Goal: Use online tool/utility: Utilize a website feature to perform a specific function

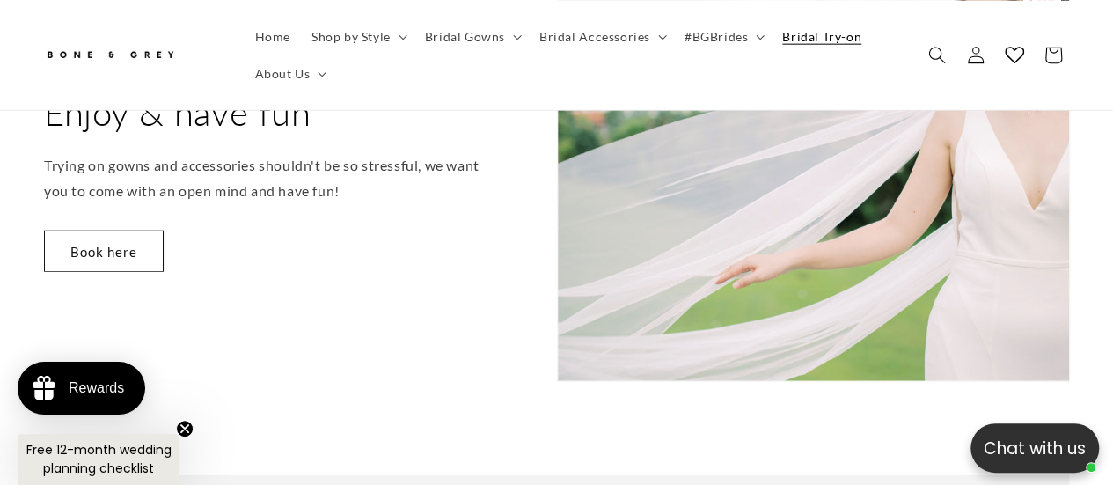
scroll to position [2128, 0]
click at [385, 45] on summary "Shop by Style" at bounding box center [357, 36] width 113 height 37
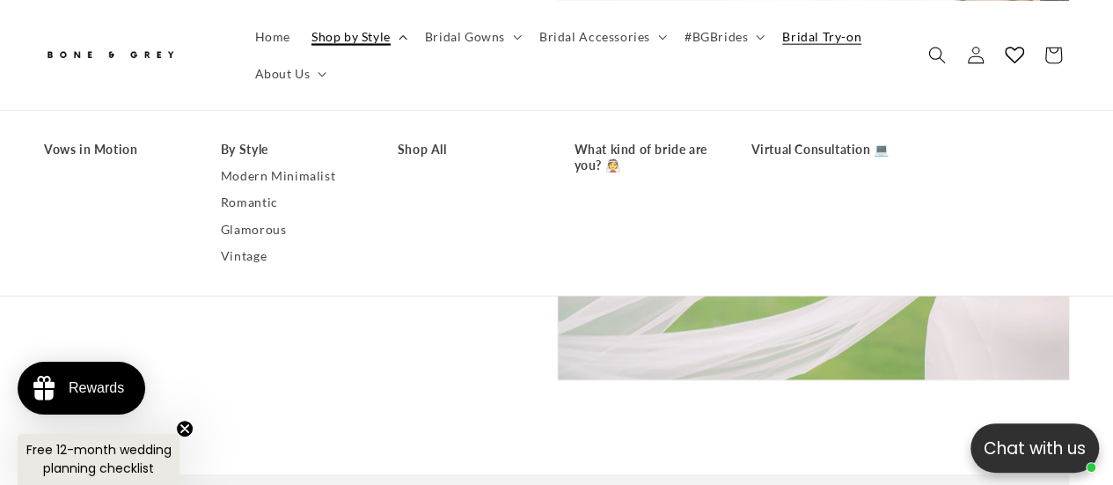
scroll to position [0, 731]
click at [249, 229] on link "Glamorous" at bounding box center [292, 228] width 142 height 26
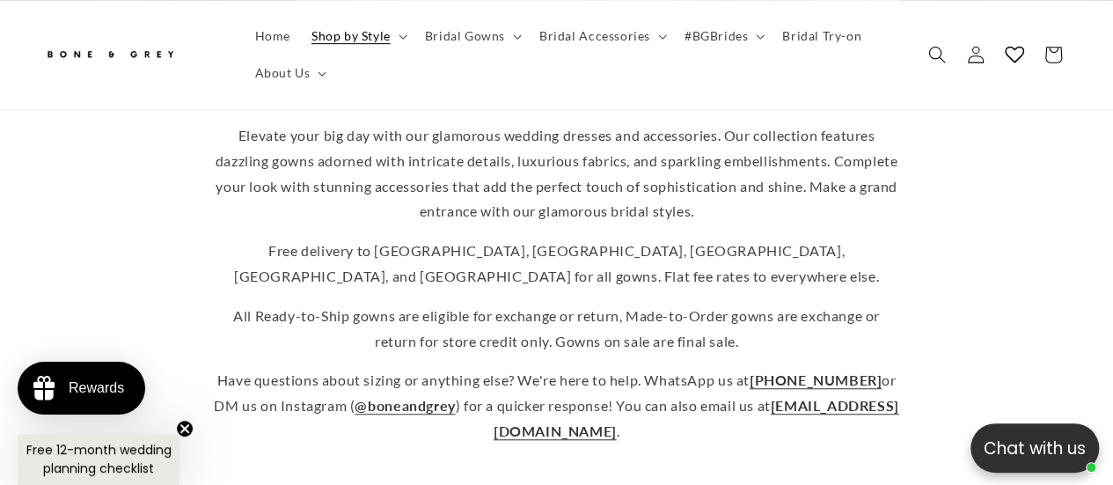
scroll to position [389, 0]
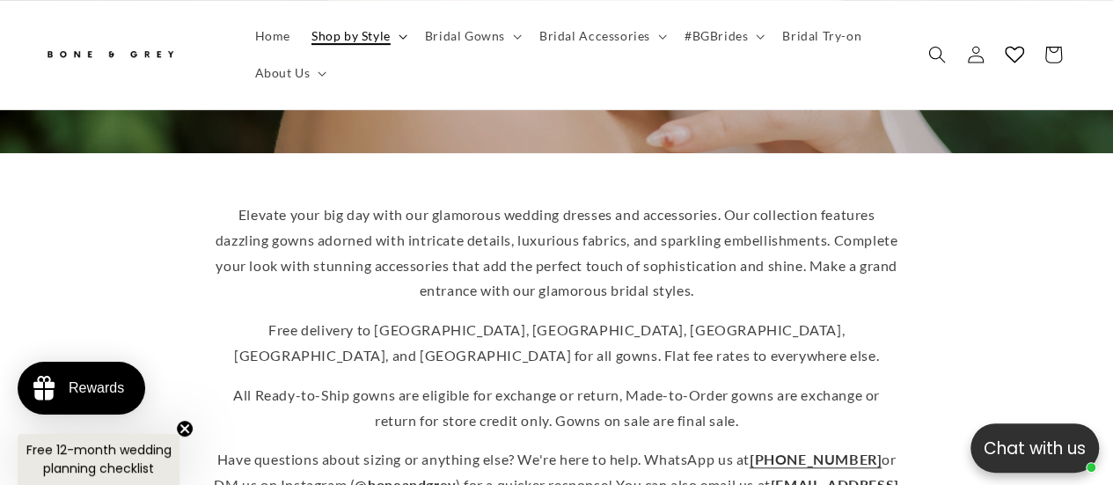
click at [373, 40] on span "Shop by Style" at bounding box center [350, 36] width 79 height 16
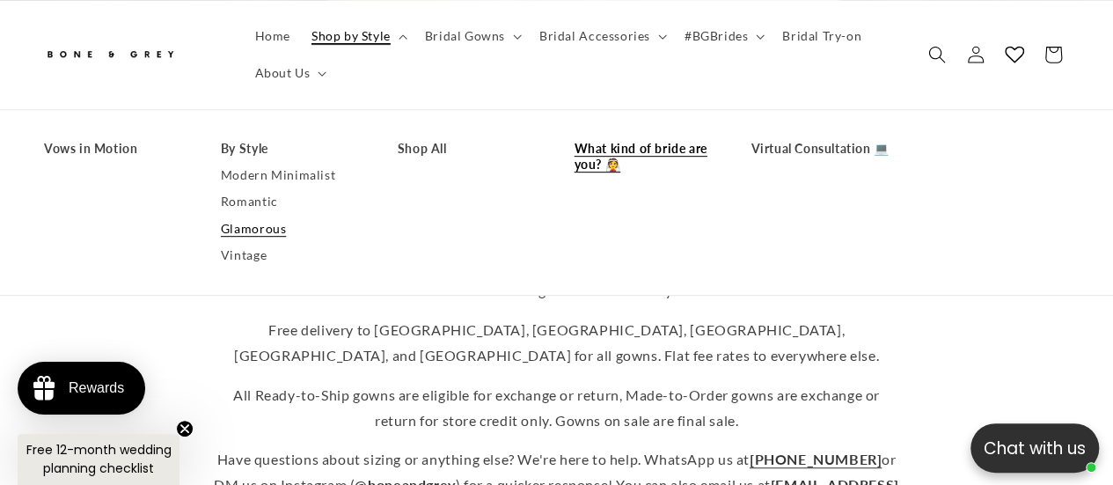
scroll to position [0, 366]
click at [617, 155] on link "What kind of bride are you? 👰" at bounding box center [644, 156] width 142 height 42
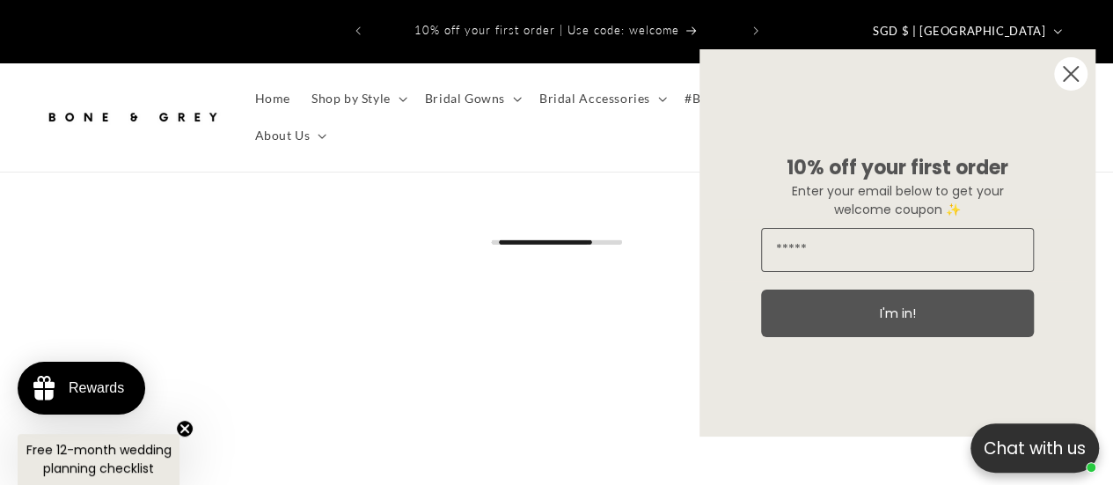
click at [1080, 80] on circle "Close dialog" at bounding box center [1070, 73] width 33 height 33
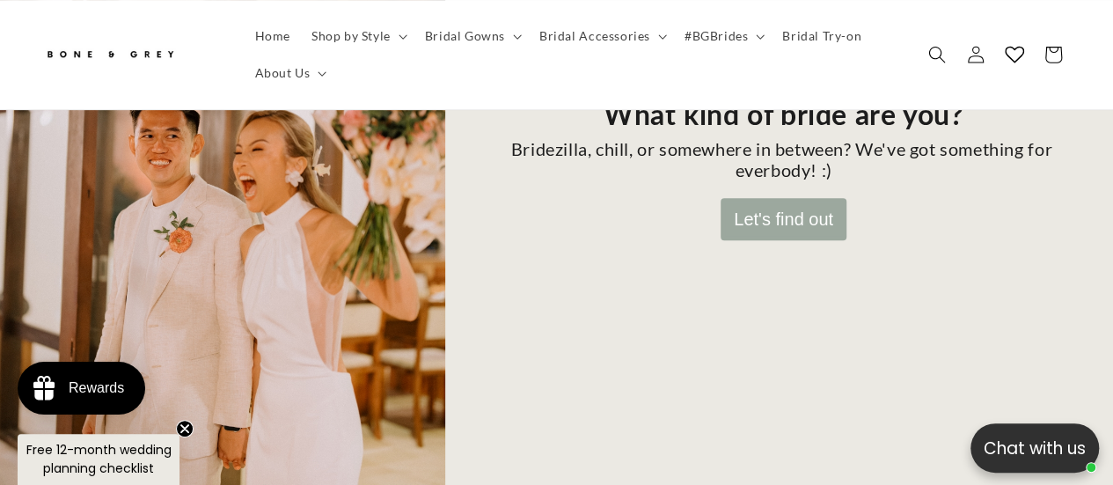
scroll to position [335, 0]
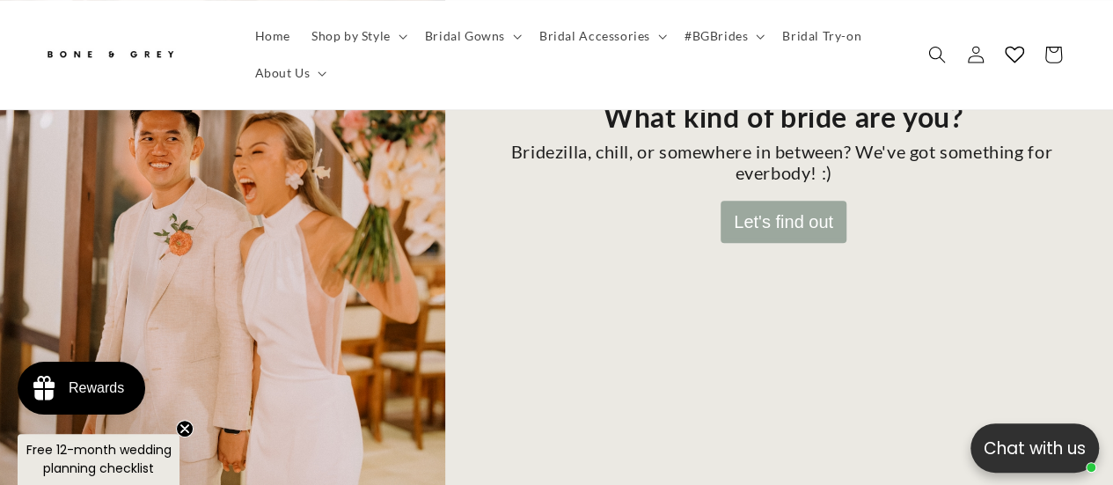
click at [786, 201] on button "Let's find out" at bounding box center [783, 222] width 126 height 42
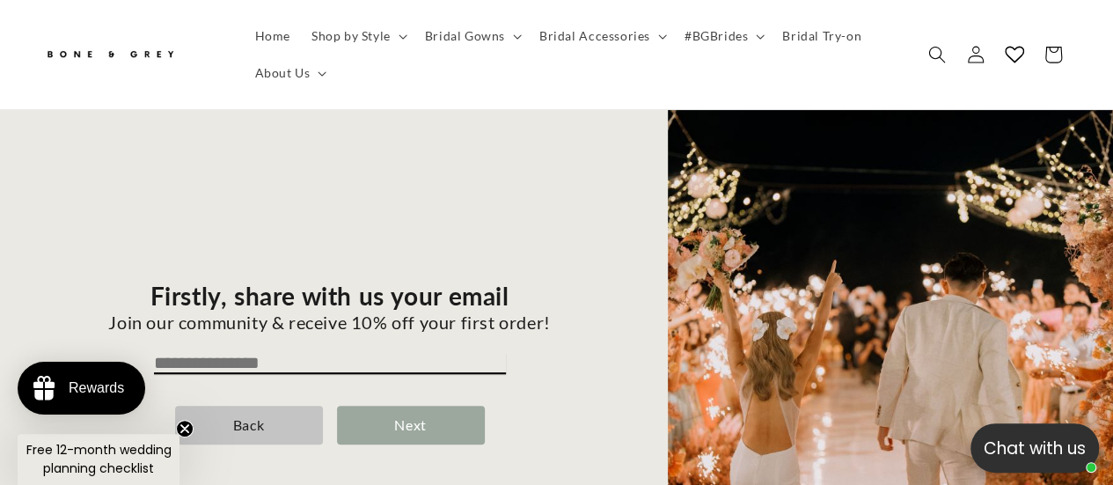
scroll to position [118, 0]
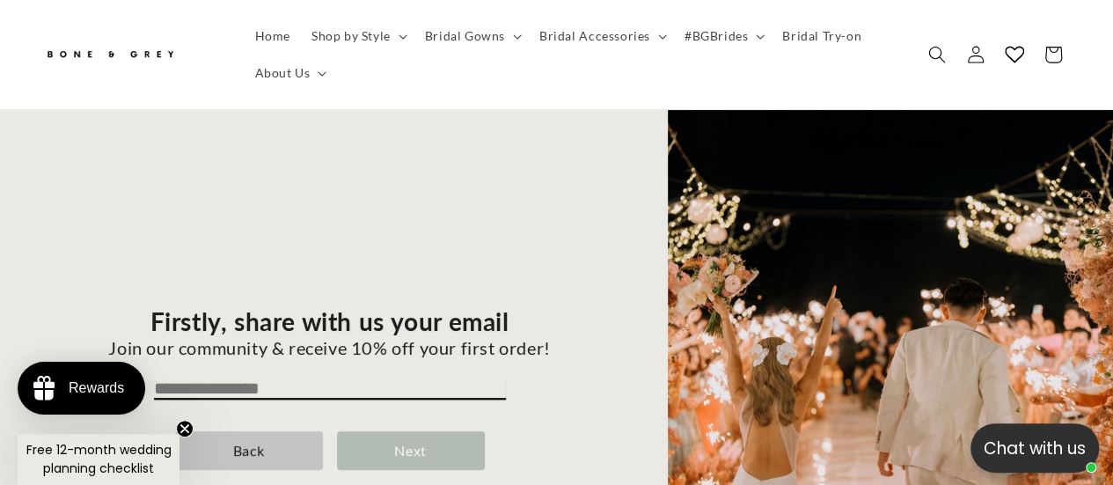
click at [400, 431] on div "Next" at bounding box center [411, 451] width 148 height 40
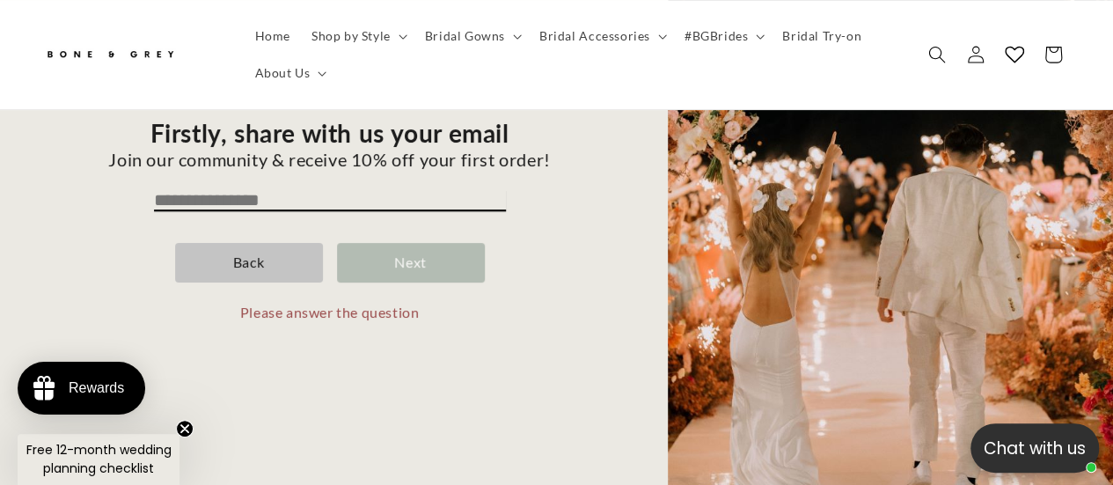
scroll to position [273, 0]
click at [372, 153] on div "Firstly, share with us your email Join our community & receive 10% off your fir…" at bounding box center [329, 233] width 595 height 625
click at [337, 189] on input "email" at bounding box center [330, 199] width 352 height 21
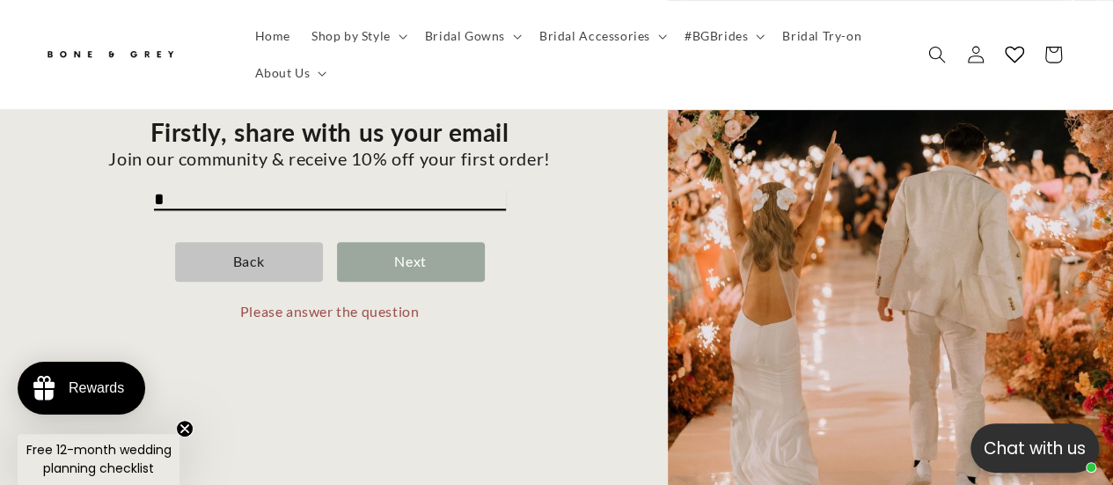
scroll to position [307, 0]
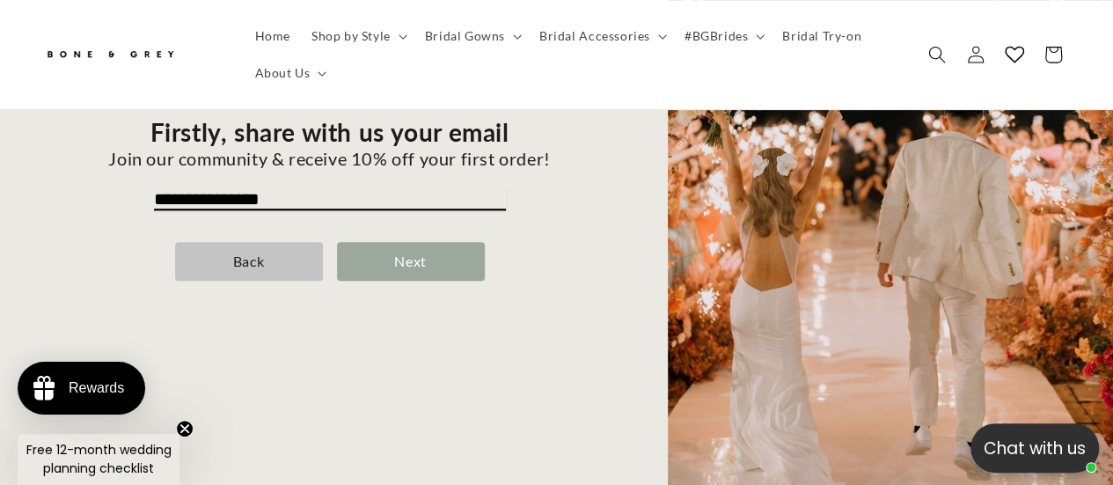
type input "**********"
click at [418, 242] on div "Next" at bounding box center [411, 262] width 148 height 40
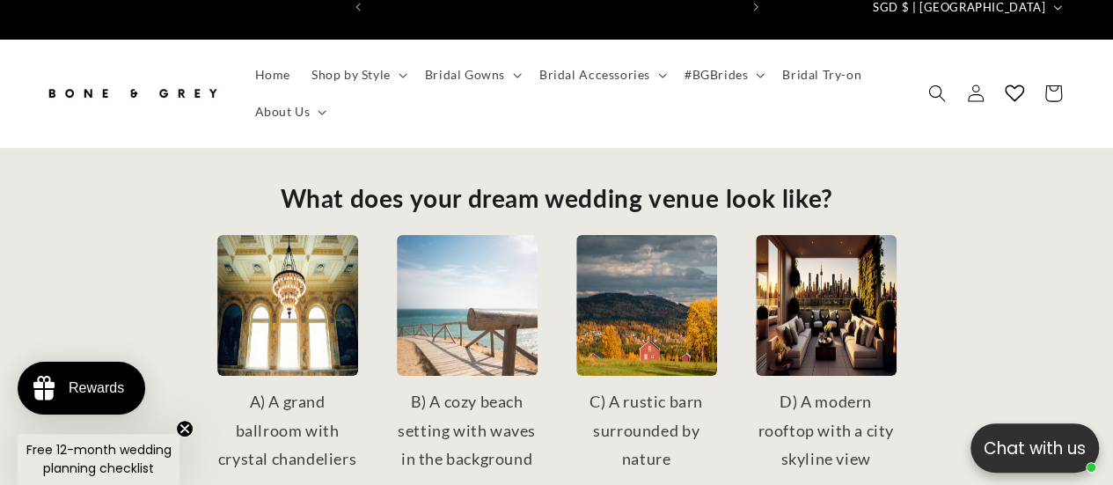
scroll to position [0, 0]
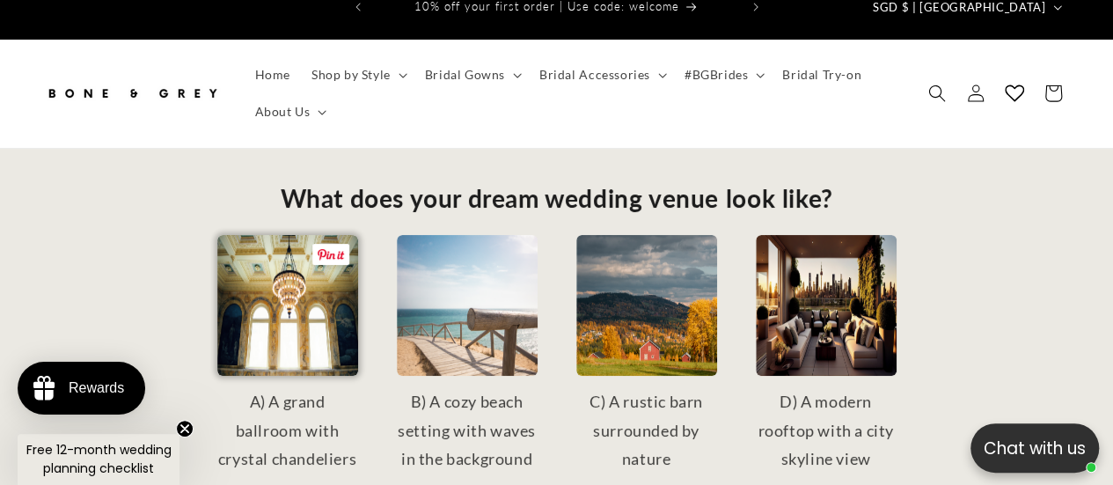
click at [297, 296] on img at bounding box center [287, 305] width 141 height 141
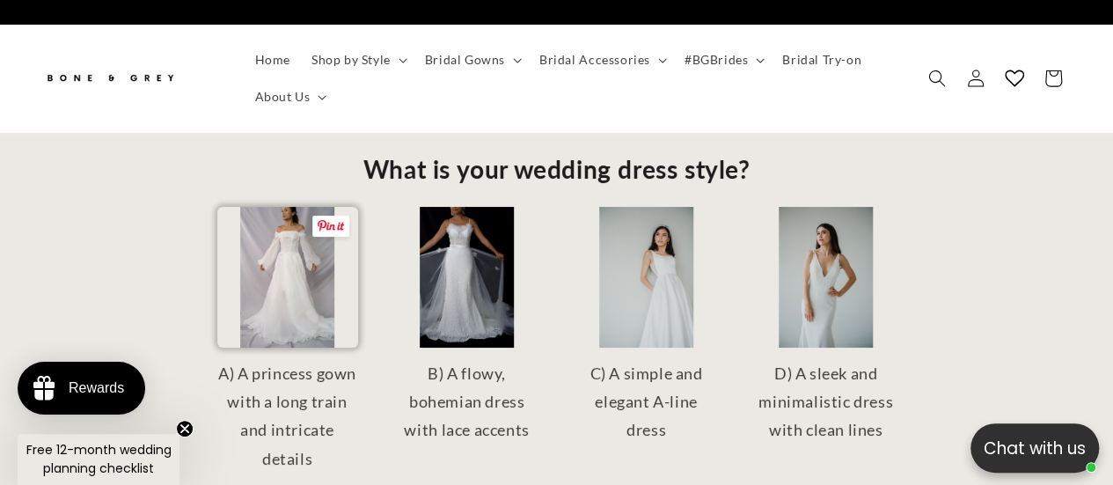
scroll to position [0, 731]
click at [280, 288] on img at bounding box center [287, 277] width 141 height 141
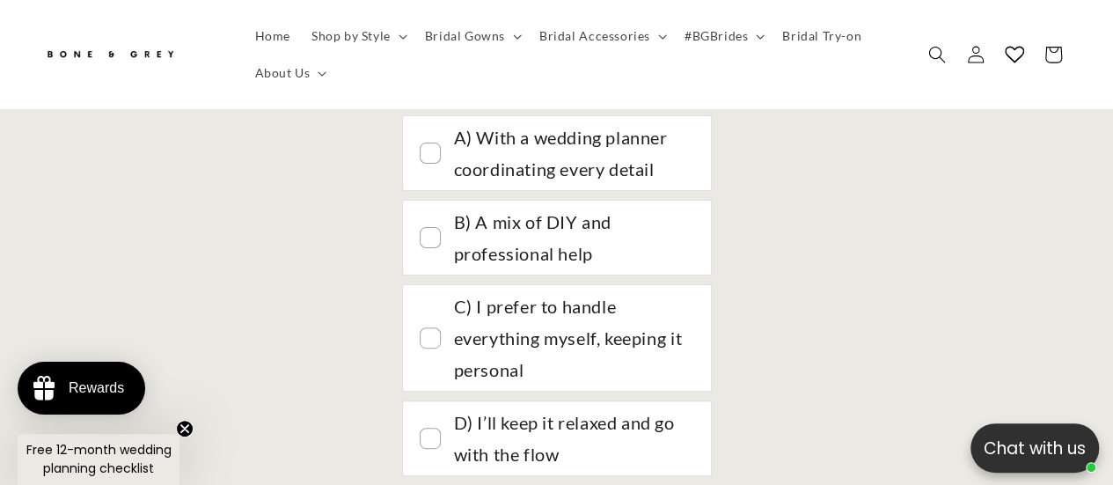
scroll to position [126, 0]
click at [434, 225] on div at bounding box center [429, 234] width 19 height 19
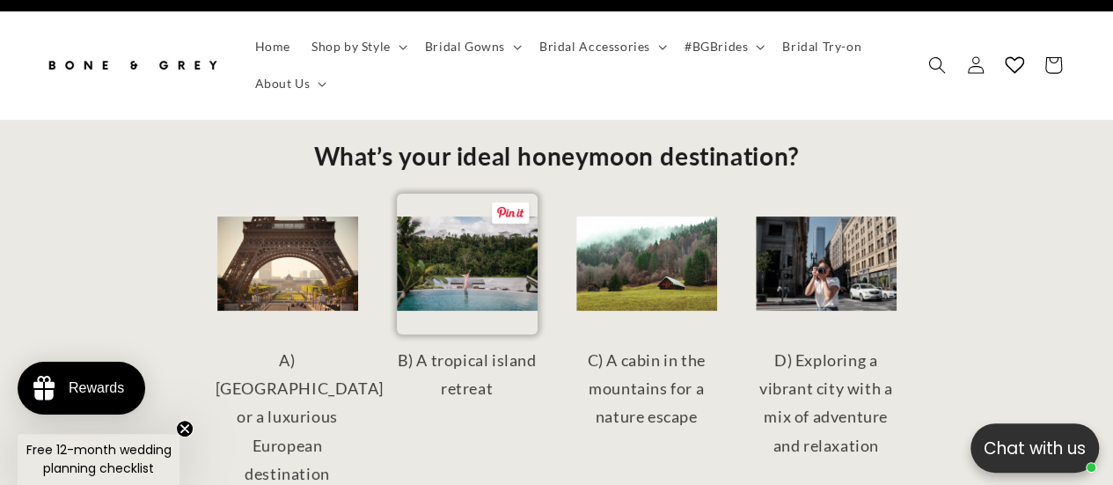
scroll to position [0, 731]
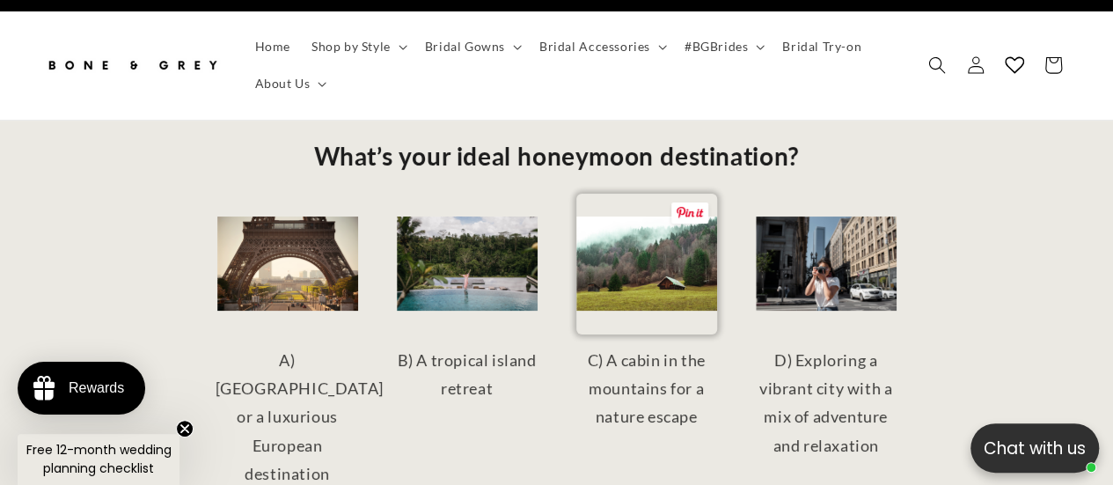
click at [670, 255] on img at bounding box center [646, 263] width 141 height 141
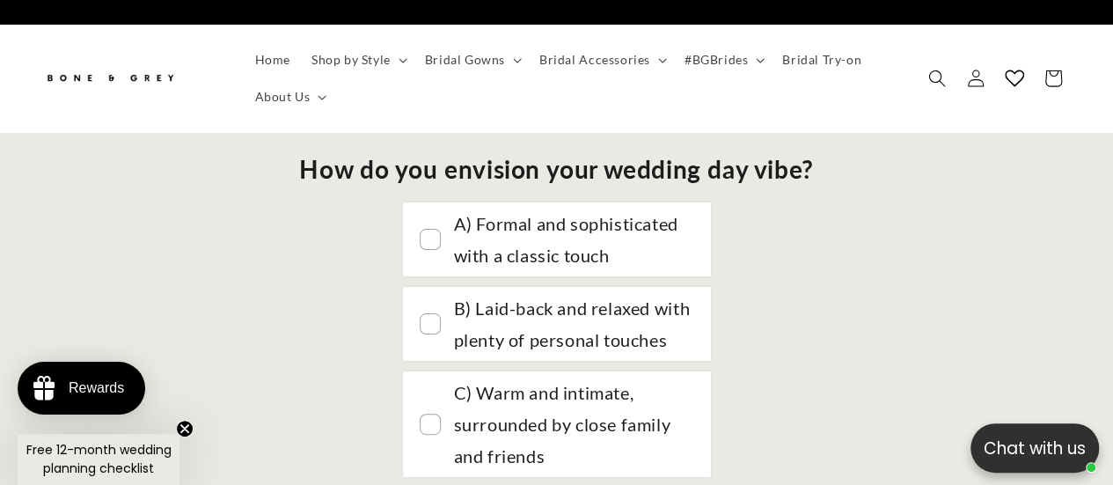
scroll to position [37, 0]
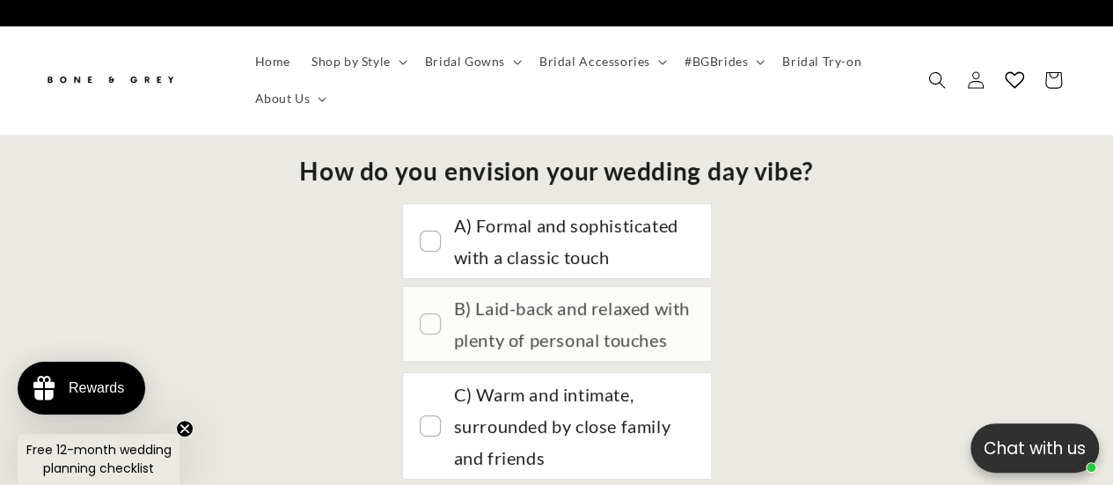
click at [595, 305] on div "B) Laid-back and relaxed with plenty of personal touches" at bounding box center [573, 323] width 239 height 63
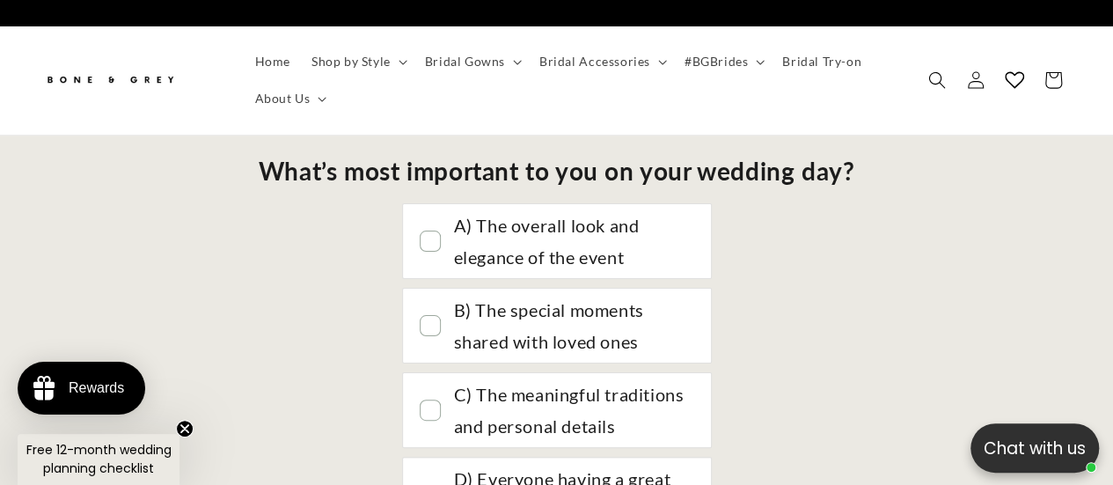
scroll to position [0, 731]
click at [595, 305] on div "B) The special moments shared with loved ones" at bounding box center [573, 325] width 239 height 63
click at [537, 376] on div "C) The meaningful traditions and personal details" at bounding box center [573, 407] width 239 height 63
click at [549, 301] on div "B) The special moments shared with loved ones" at bounding box center [575, 323] width 236 height 63
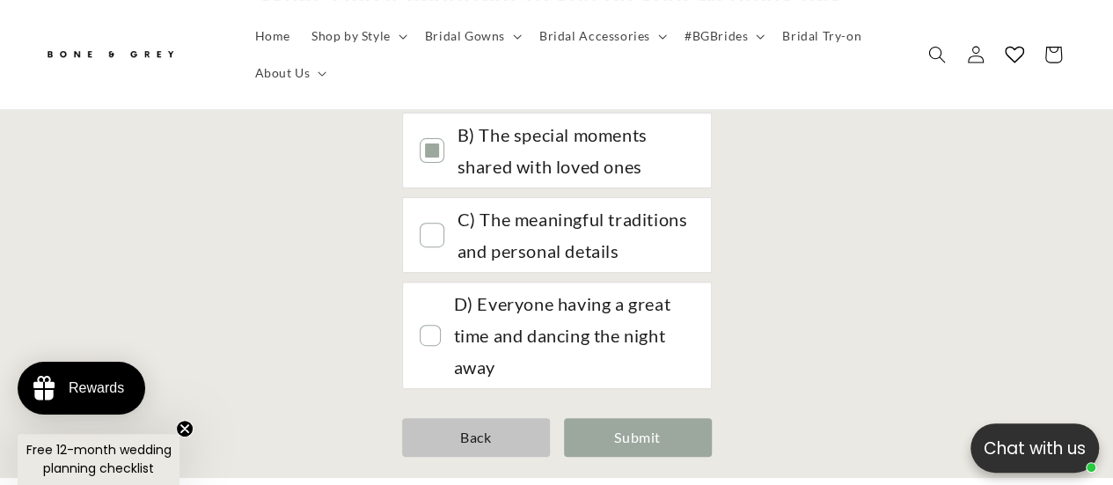
scroll to position [214, 0]
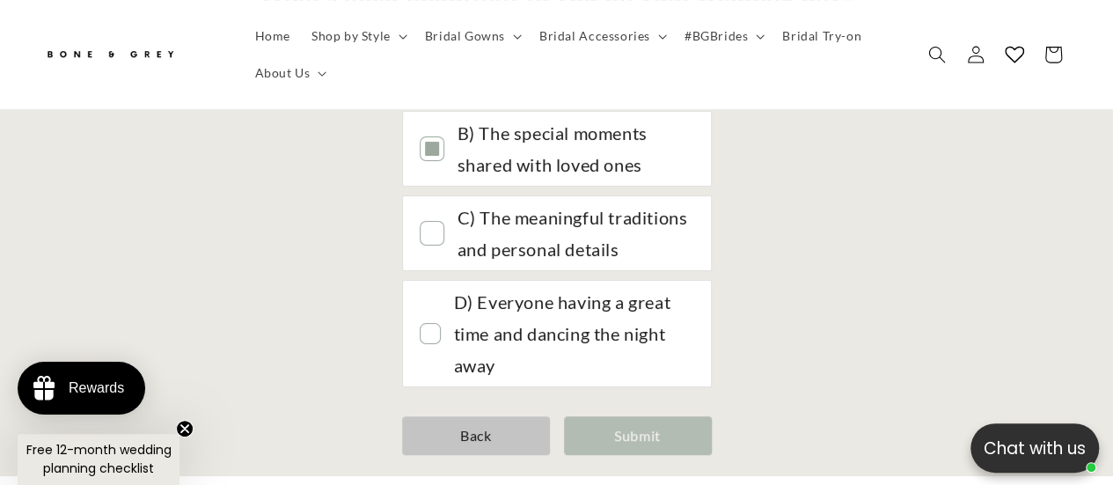
click at [642, 416] on div "Submit" at bounding box center [638, 436] width 148 height 40
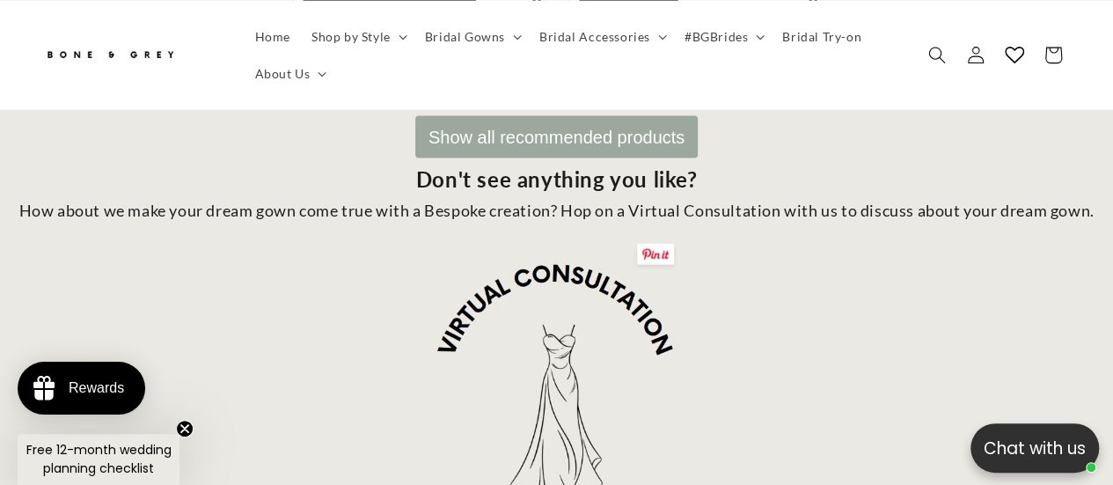
scroll to position [0, 0]
